Goal: Use online tool/utility: Utilize a website feature to perform a specific function

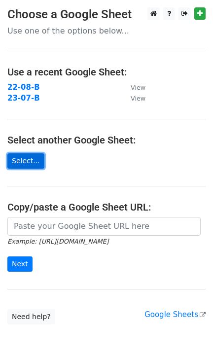
click at [19, 162] on link "Select..." at bounding box center [25, 160] width 37 height 15
click at [34, 157] on link "Select..." at bounding box center [25, 160] width 37 height 15
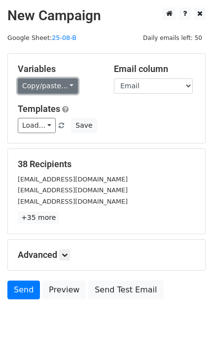
click at [46, 88] on link "Copy/paste..." at bounding box center [48, 85] width 60 height 15
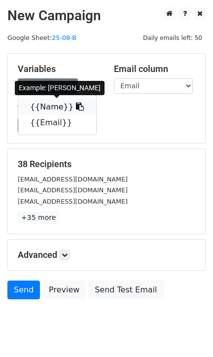
click at [38, 107] on link "{{Name}}" at bounding box center [57, 107] width 78 height 16
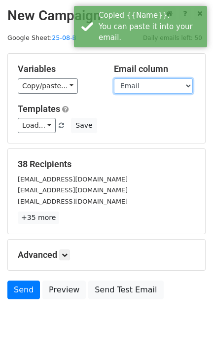
click at [118, 86] on select "Name Email" at bounding box center [153, 85] width 79 height 15
click at [114, 78] on select "Name Email" at bounding box center [153, 85] width 79 height 15
